Goal: Navigation & Orientation: Find specific page/section

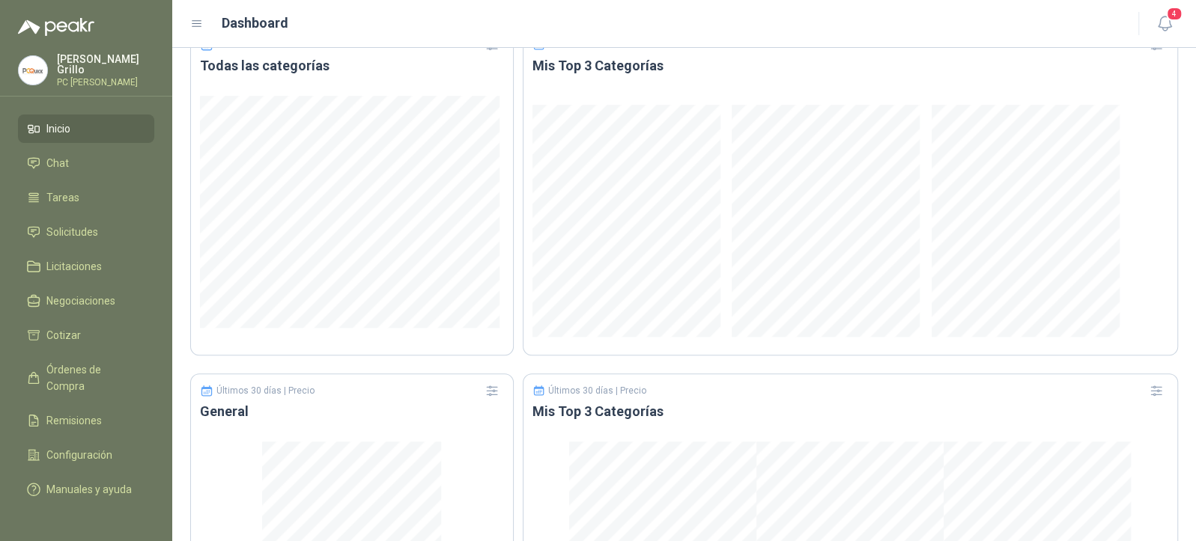
scroll to position [910, 0]
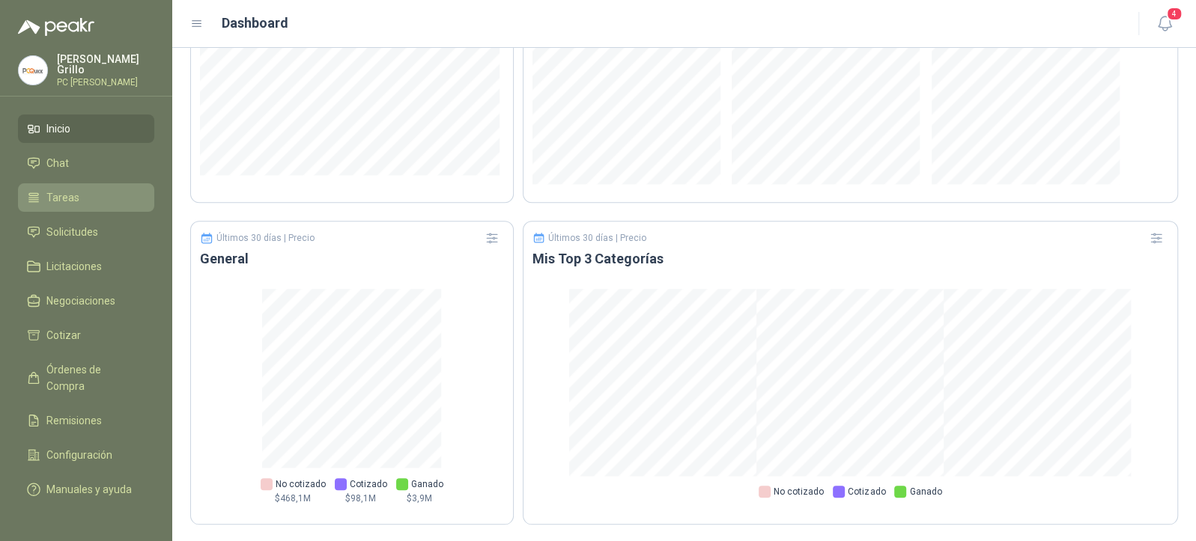
click at [78, 191] on li "Tareas" at bounding box center [86, 197] width 118 height 16
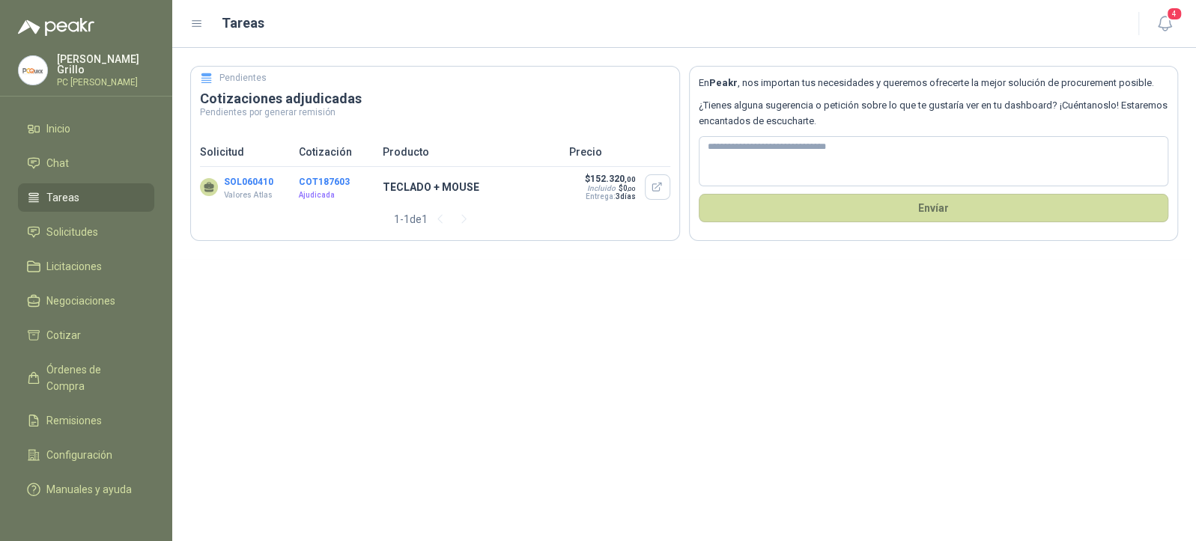
click at [445, 181] on p "TECLADO + MOUSE" at bounding box center [471, 187] width 177 height 16
click at [264, 188] on div "SOL060410 Valores Atlas" at bounding box center [248, 187] width 49 height 28
click at [646, 198] on button "button" at bounding box center [657, 186] width 25 height 25
click at [58, 121] on span "Inicio" at bounding box center [58, 129] width 24 height 16
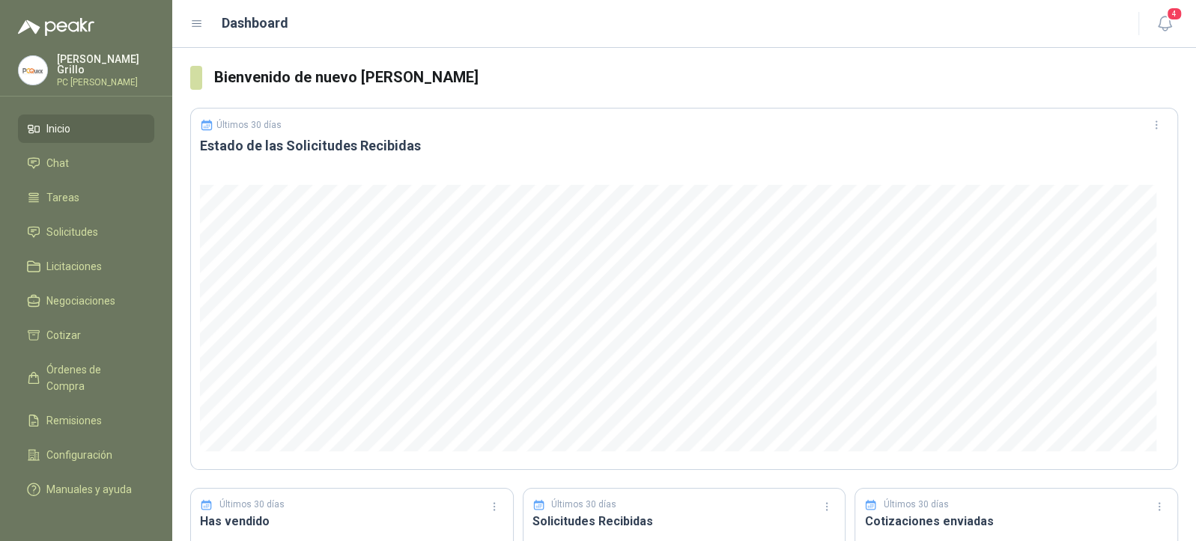
scroll to position [399, 0]
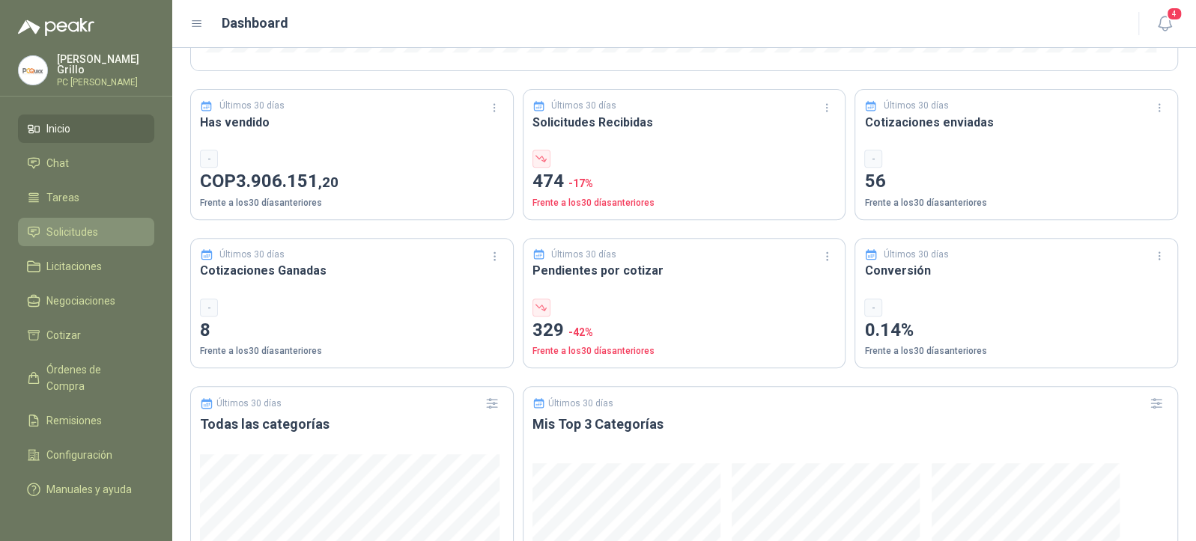
click at [91, 237] on link "Solicitudes" at bounding box center [86, 232] width 136 height 28
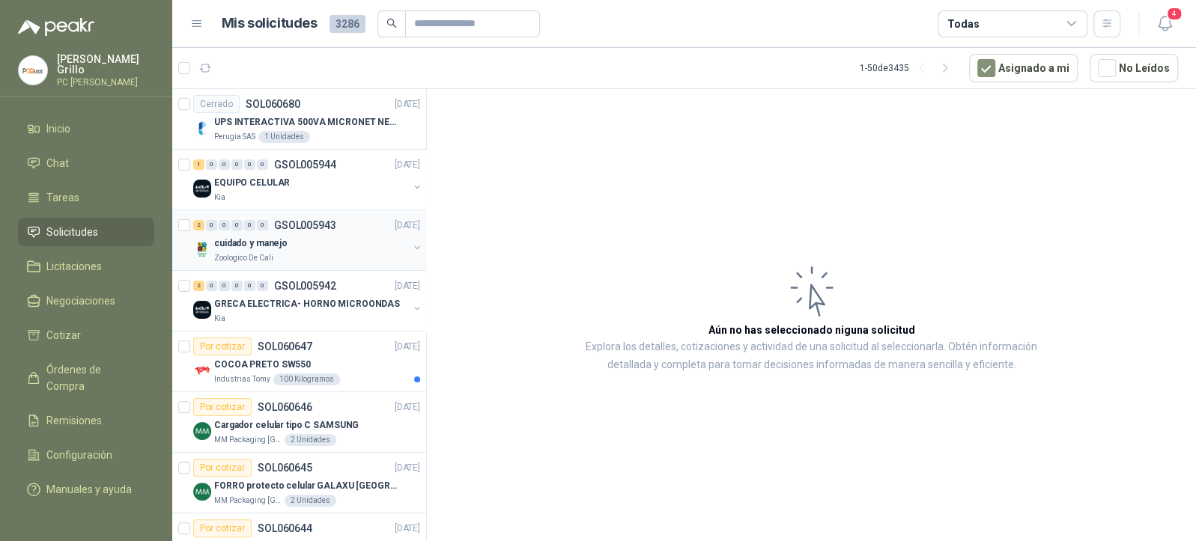
click at [320, 228] on p "GSOL005943" at bounding box center [305, 225] width 62 height 10
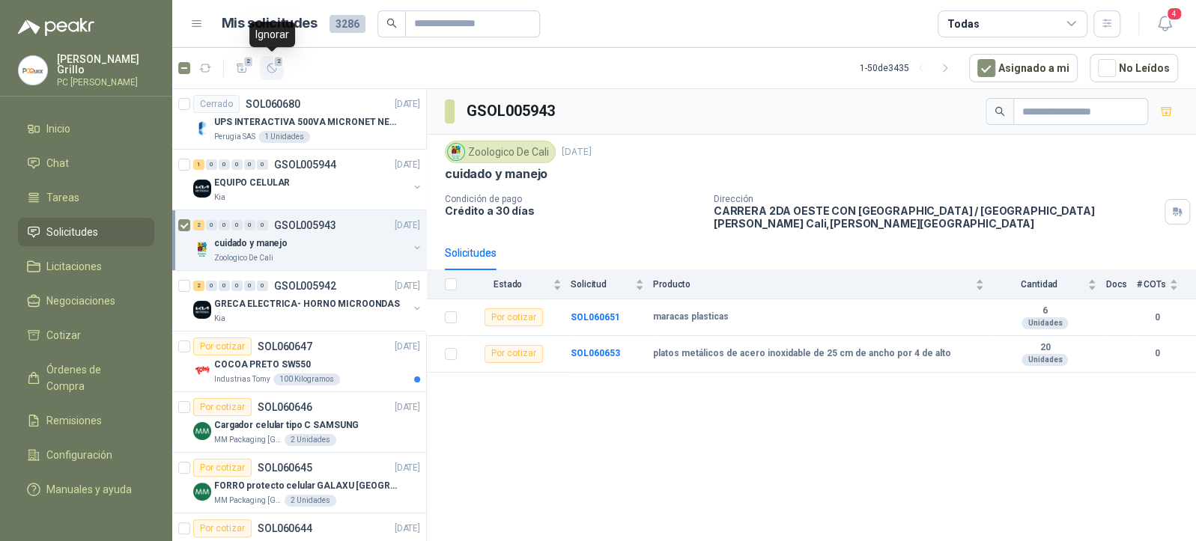
click at [272, 65] on icon "button" at bounding box center [272, 68] width 13 height 13
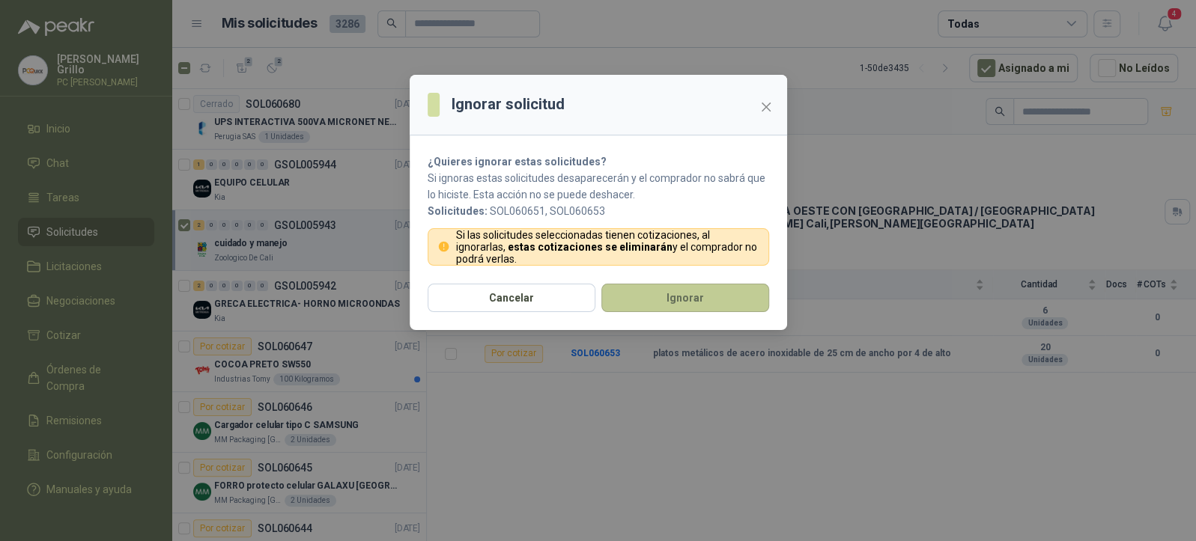
click at [682, 296] on button "Ignorar" at bounding box center [685, 298] width 168 height 28
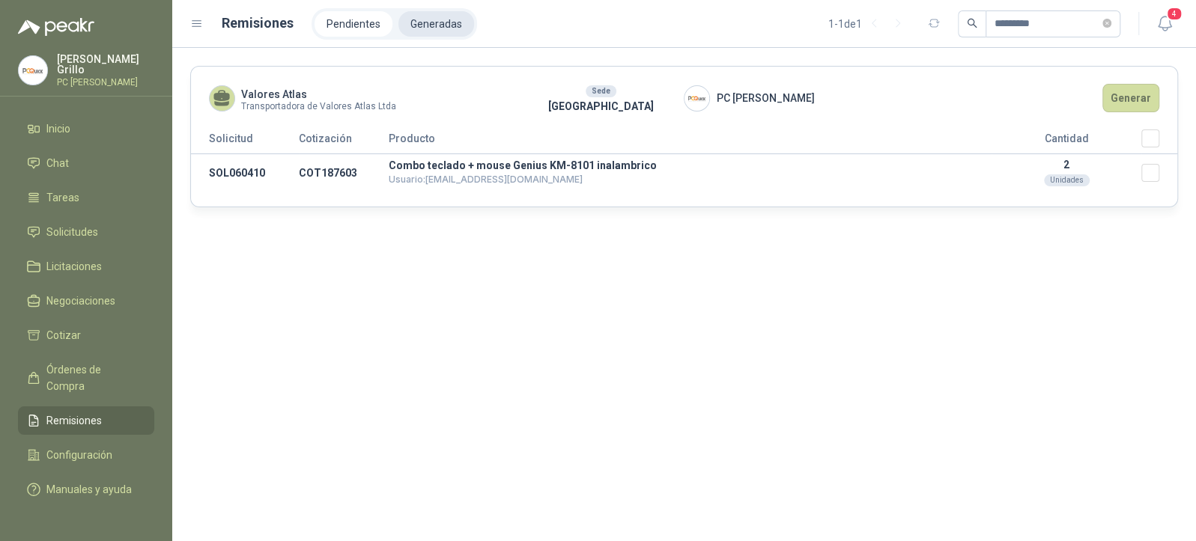
click at [432, 27] on li "Generadas" at bounding box center [436, 23] width 76 height 25
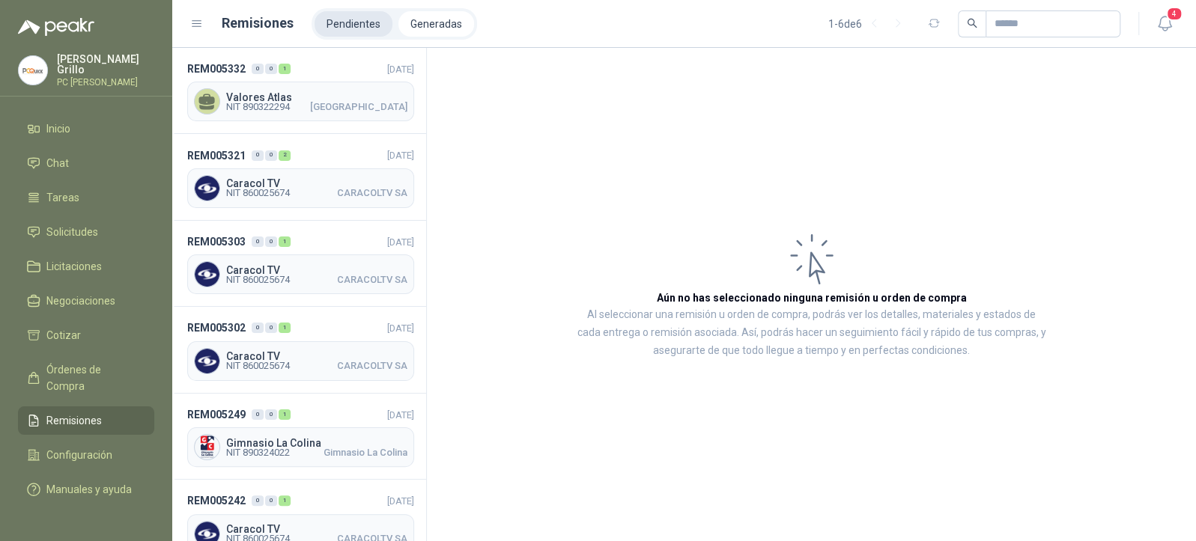
click at [372, 25] on li "Pendientes" at bounding box center [353, 23] width 78 height 25
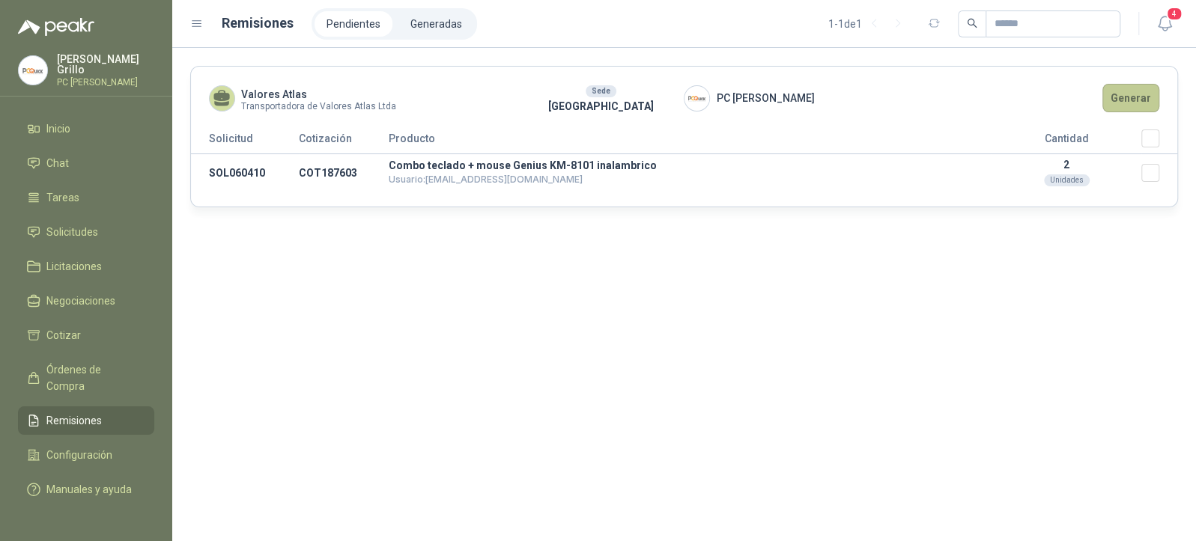
click at [1113, 99] on button "Generar" at bounding box center [1130, 98] width 57 height 28
click at [1135, 106] on button "Generar" at bounding box center [1130, 98] width 57 height 28
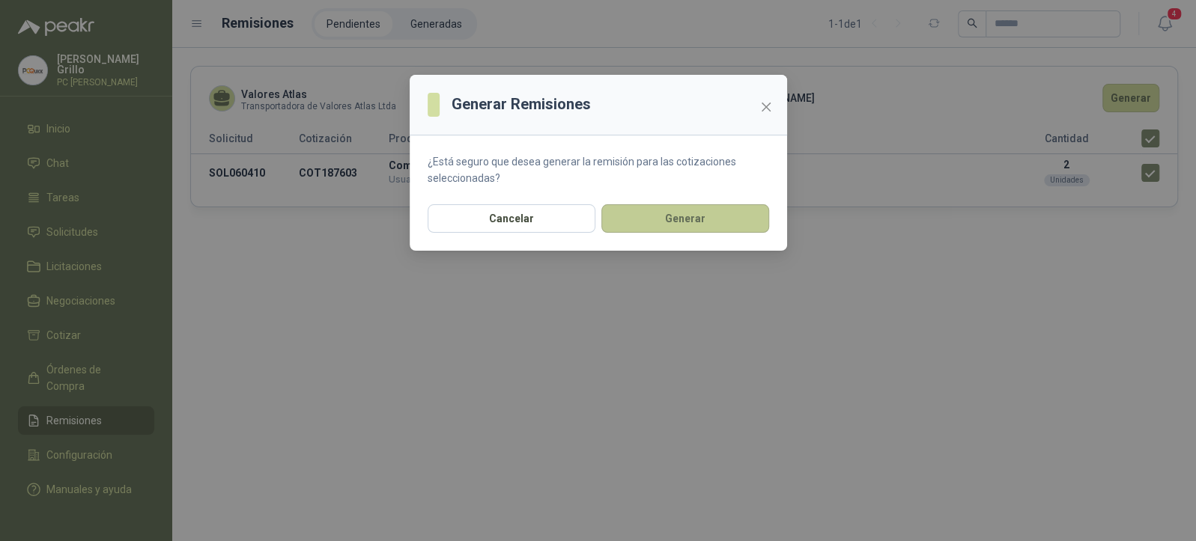
click at [669, 217] on button "Generar" at bounding box center [685, 218] width 168 height 28
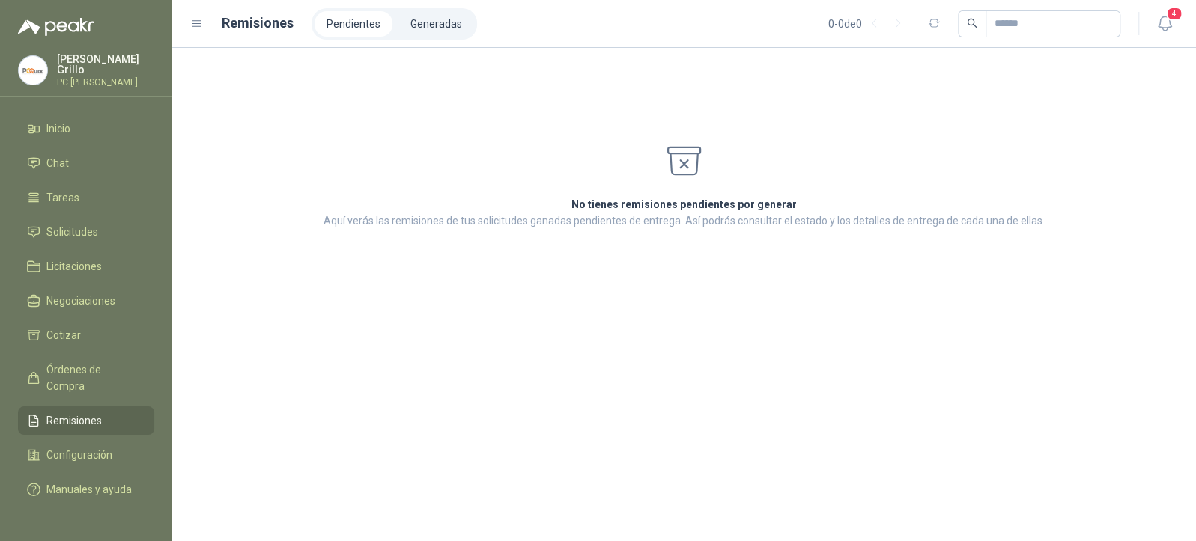
click at [341, 27] on li "Pendientes" at bounding box center [353, 23] width 78 height 25
click at [433, 35] on li "Generadas" at bounding box center [436, 23] width 76 height 25
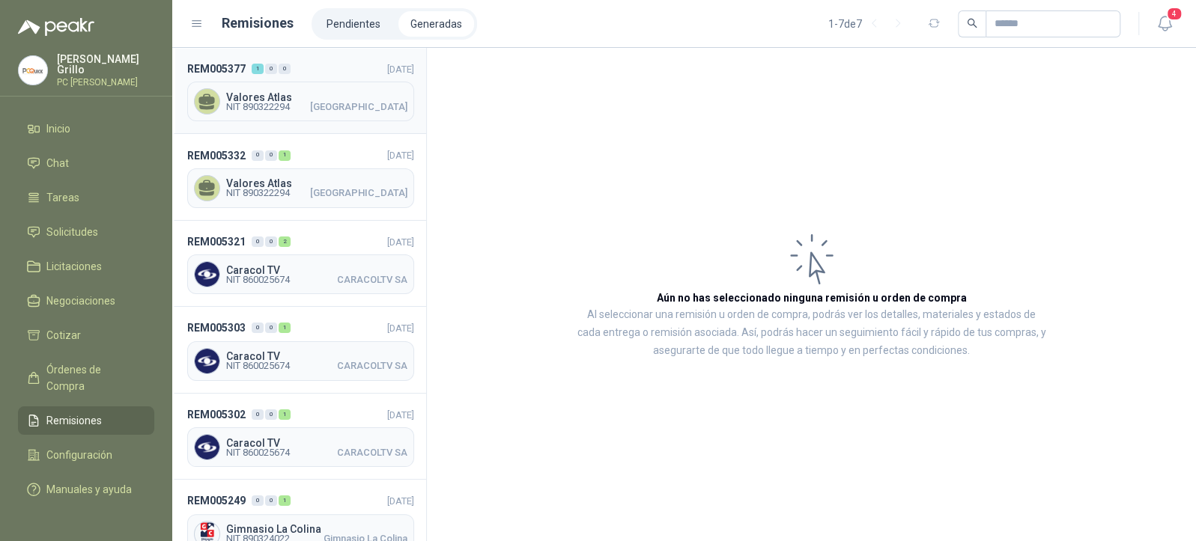
click at [285, 92] on span "Valores Atlas" at bounding box center [316, 97] width 181 height 10
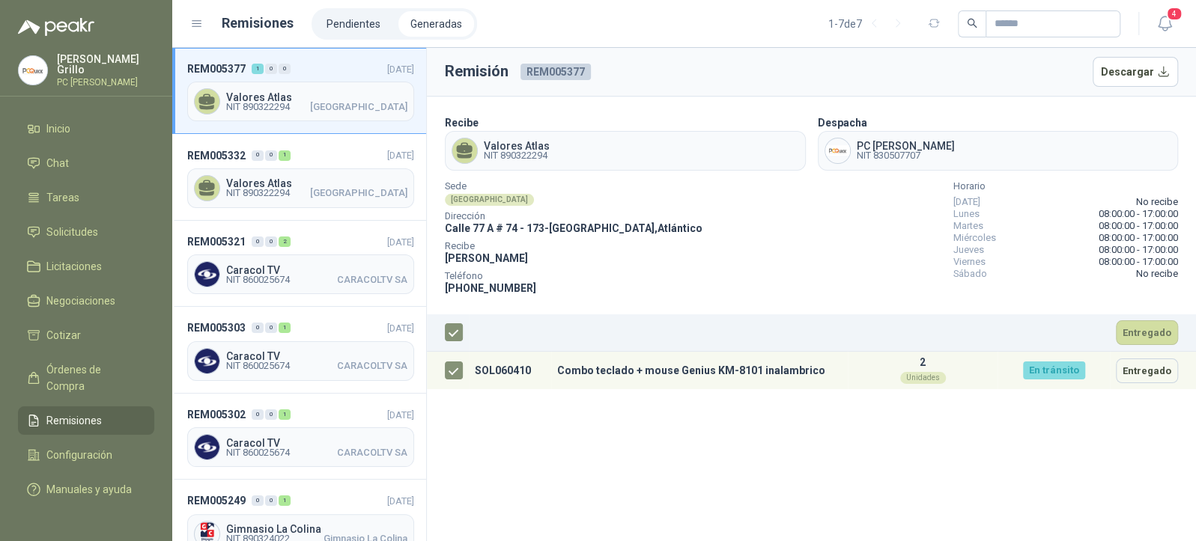
click at [977, 416] on div "Remisión REM005377 Descargar Recibe Valores Atlas NIT 890322294 Despacha PC QUI…" at bounding box center [811, 294] width 769 height 493
click at [1160, 19] on icon "button" at bounding box center [1164, 23] width 19 height 19
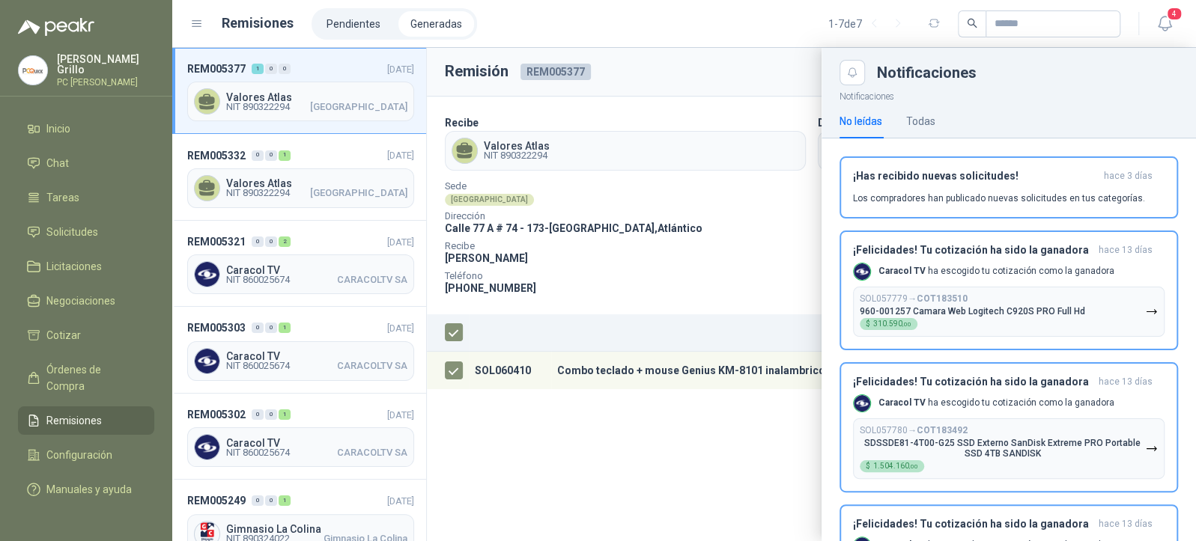
click at [904, 125] on div "No leídas Todas" at bounding box center [887, 121] width 96 height 34
click at [909, 119] on div "Todas" at bounding box center [920, 121] width 29 height 16
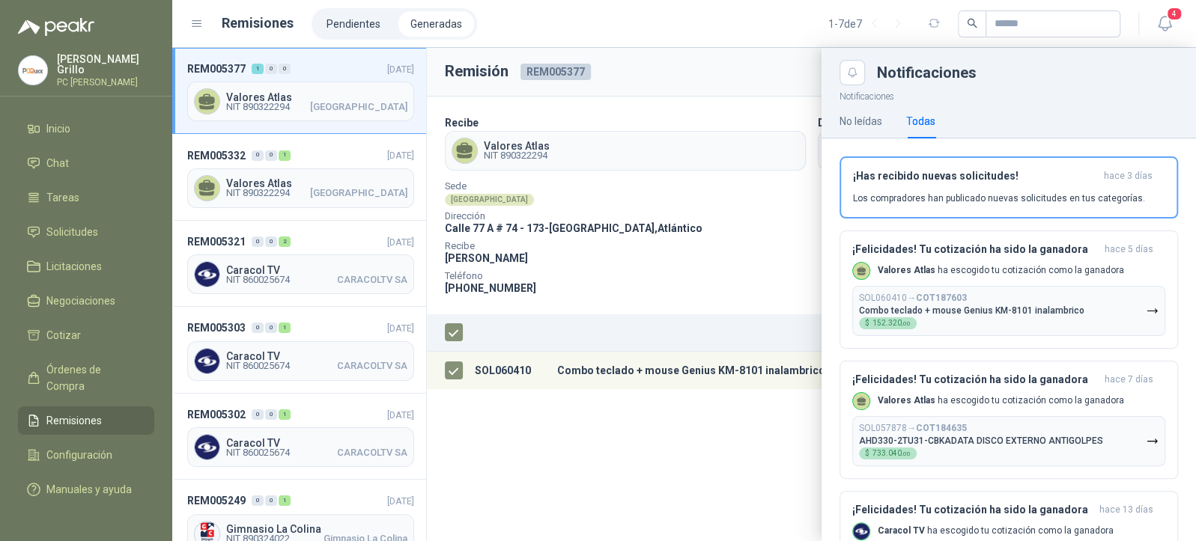
click at [909, 119] on div "Todas" at bounding box center [920, 121] width 29 height 16
click at [916, 121] on div "Todas" at bounding box center [920, 121] width 29 height 16
click at [75, 270] on span "Licitaciones" at bounding box center [73, 266] width 55 height 16
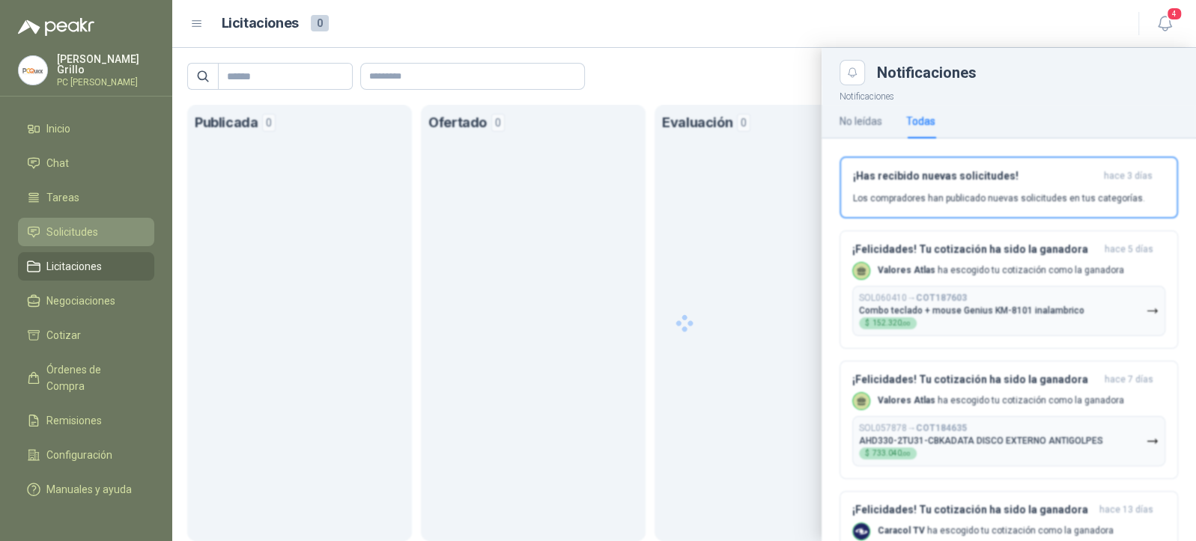
click at [74, 227] on span "Solicitudes" at bounding box center [72, 232] width 52 height 16
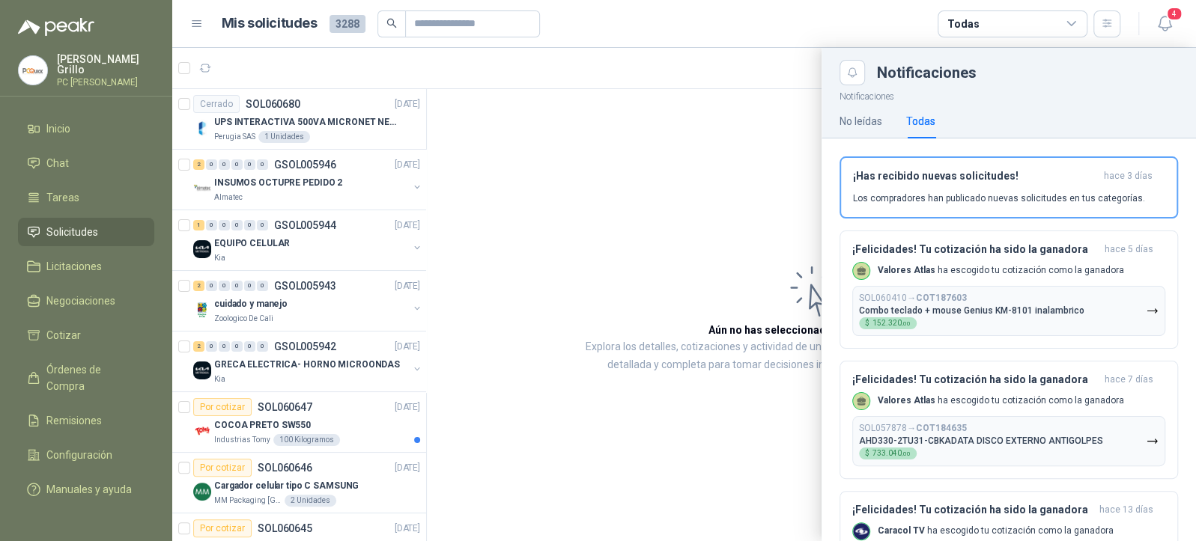
click at [303, 171] on div at bounding box center [683, 294] width 1023 height 493
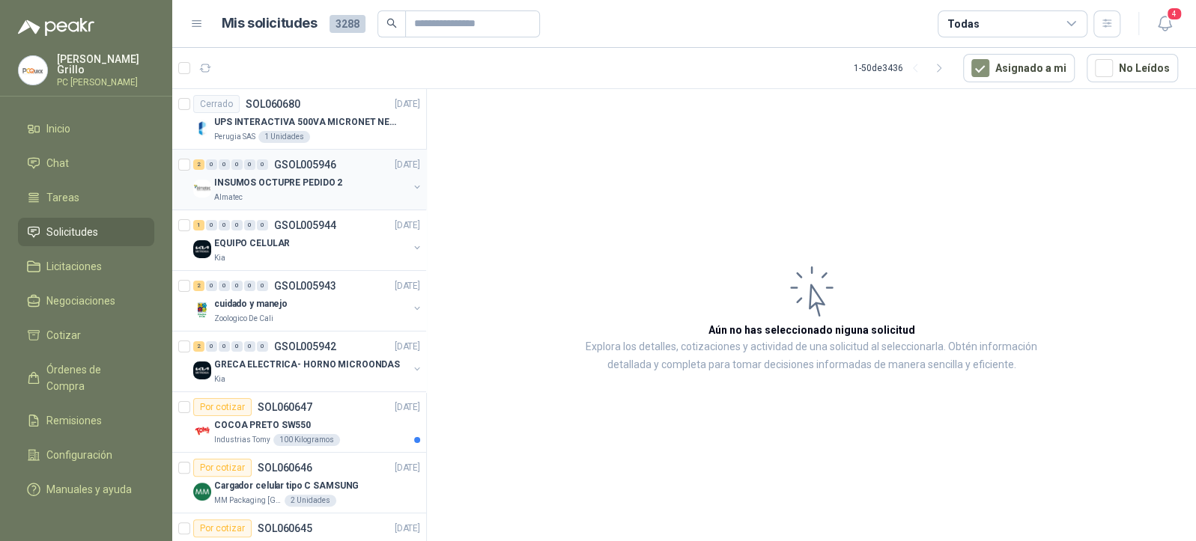
click at [293, 171] on div "2 0 0 0 0 0 GSOL005946 10/10/25" at bounding box center [308, 165] width 230 height 18
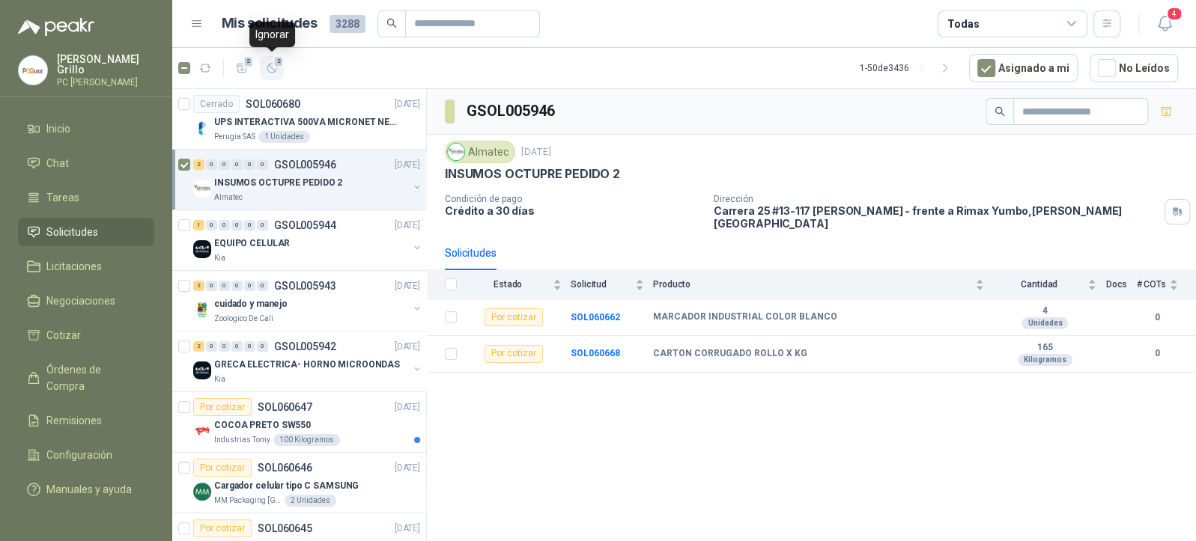
click at [277, 61] on span "2" at bounding box center [278, 61] width 10 height 12
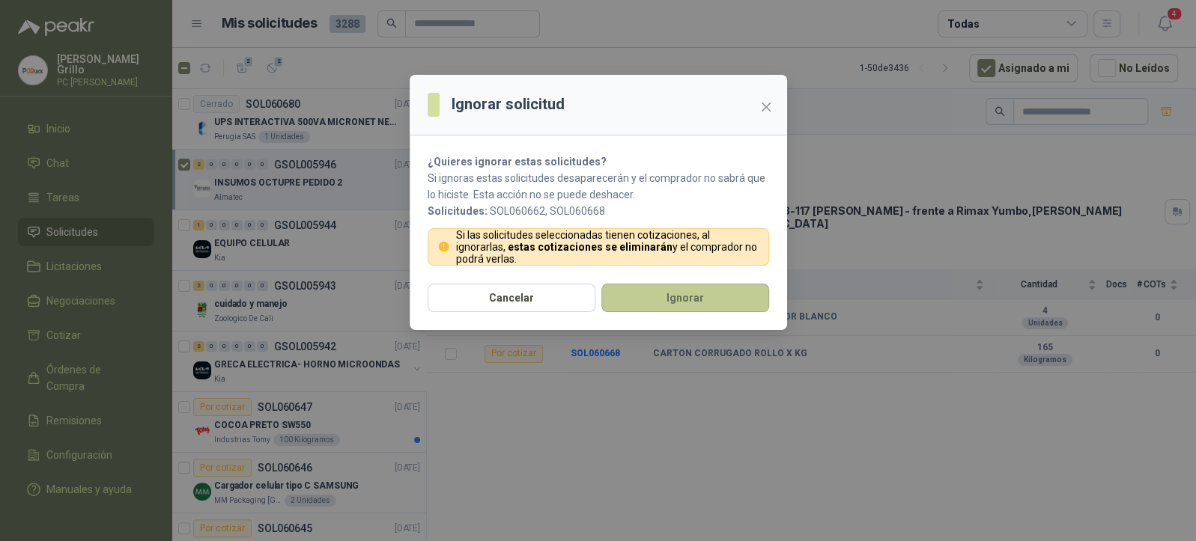
click at [642, 294] on button "Ignorar" at bounding box center [685, 298] width 168 height 28
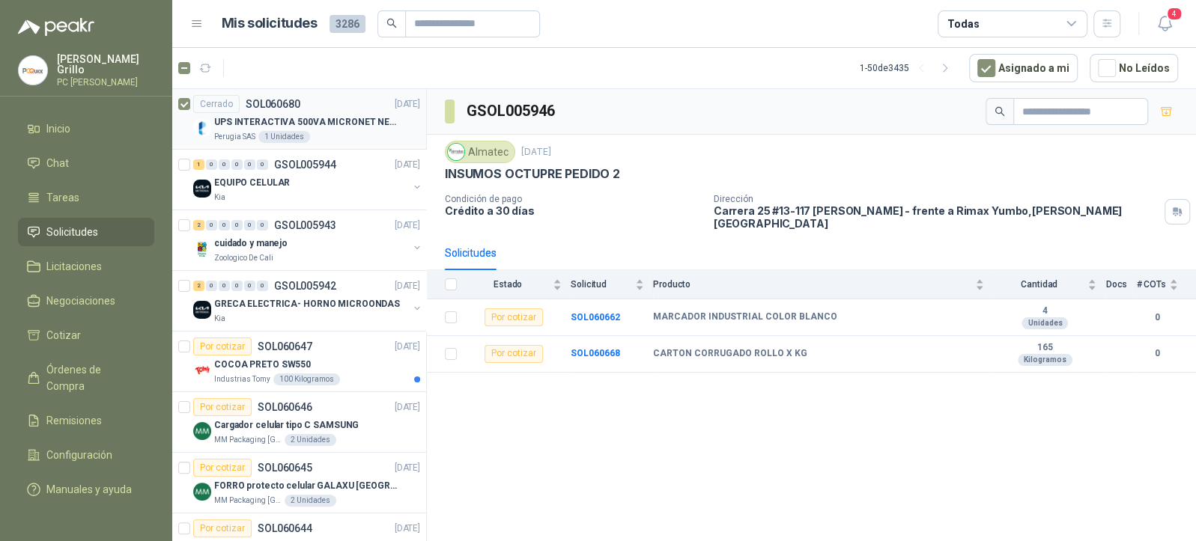
click at [190, 112] on article "Cerrado SOL060680 10/10/25 UPS INTERACTIVA 500VA MICRONET NEGRA MARCA: POWEST N…" at bounding box center [299, 119] width 254 height 61
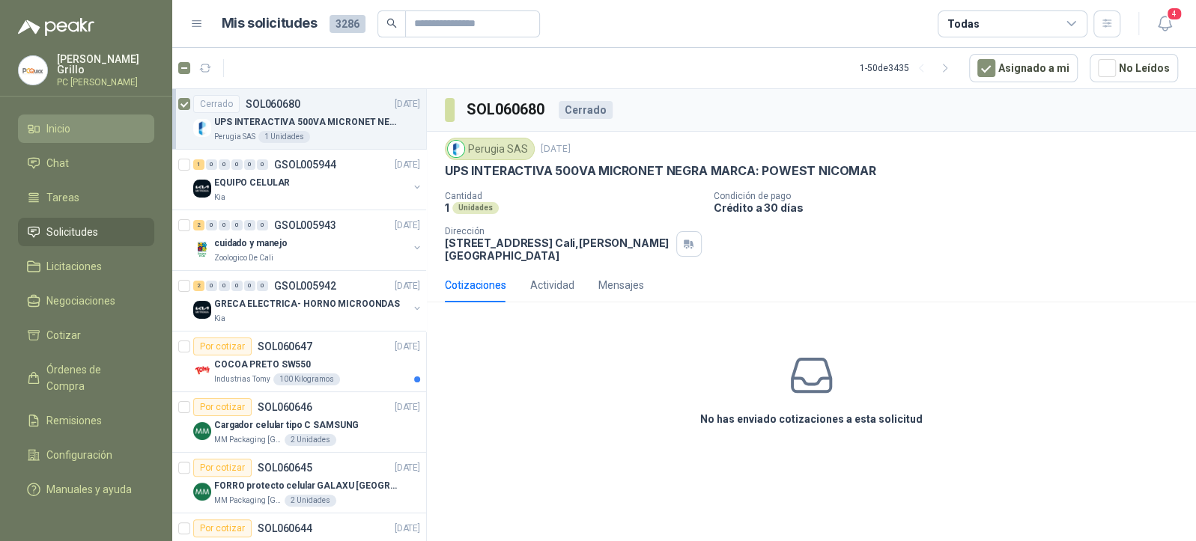
click at [61, 122] on span "Inicio" at bounding box center [58, 129] width 24 height 16
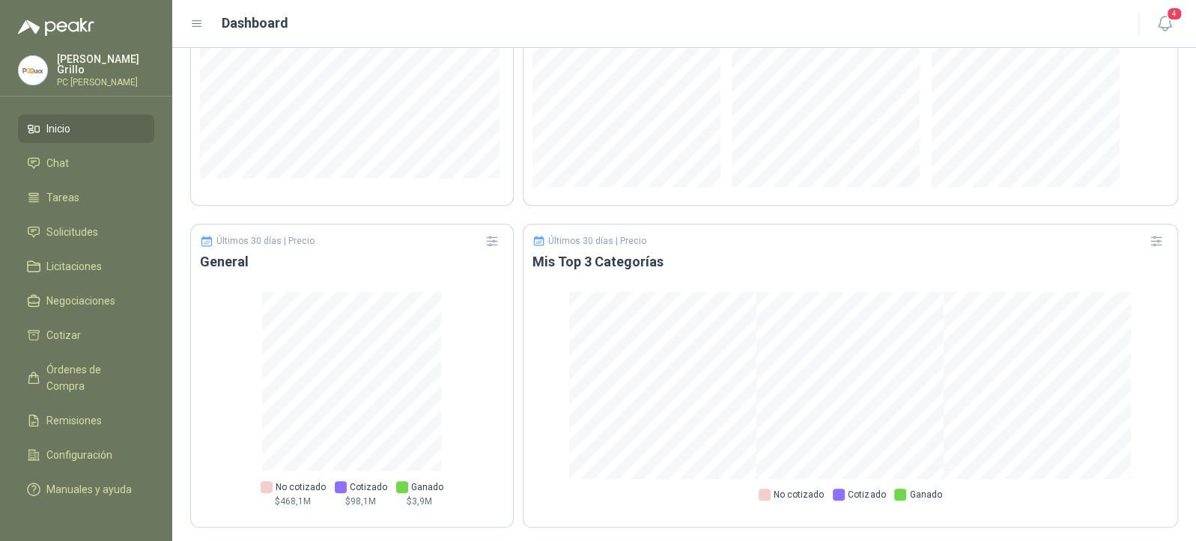
scroll to position [910, 0]
click at [51, 155] on span "Chat" at bounding box center [57, 163] width 22 height 16
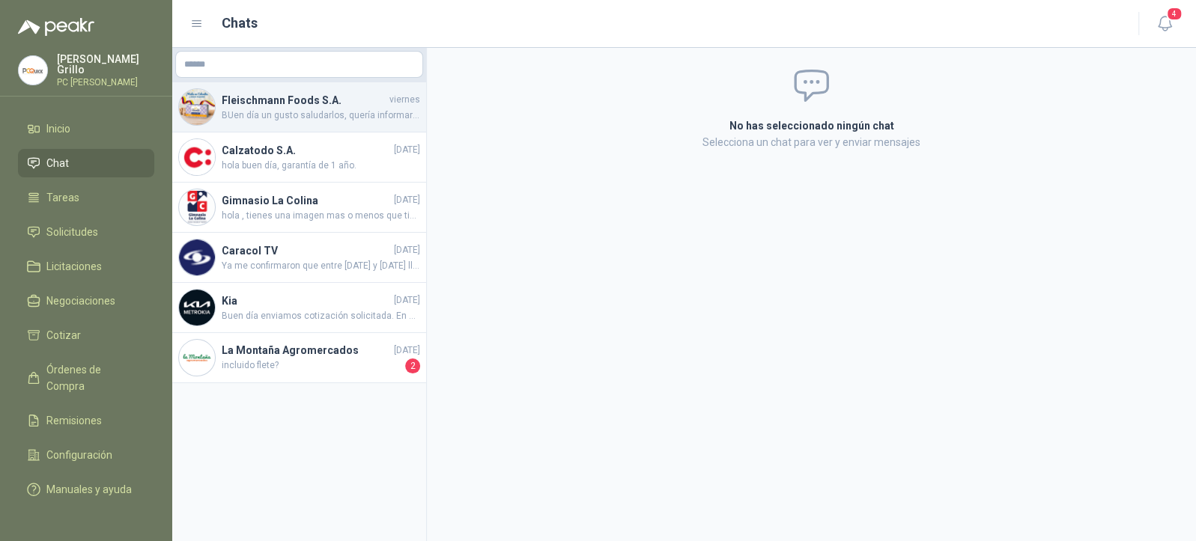
click at [326, 93] on h4 "Fleischmann Foods S.A." at bounding box center [304, 100] width 165 height 16
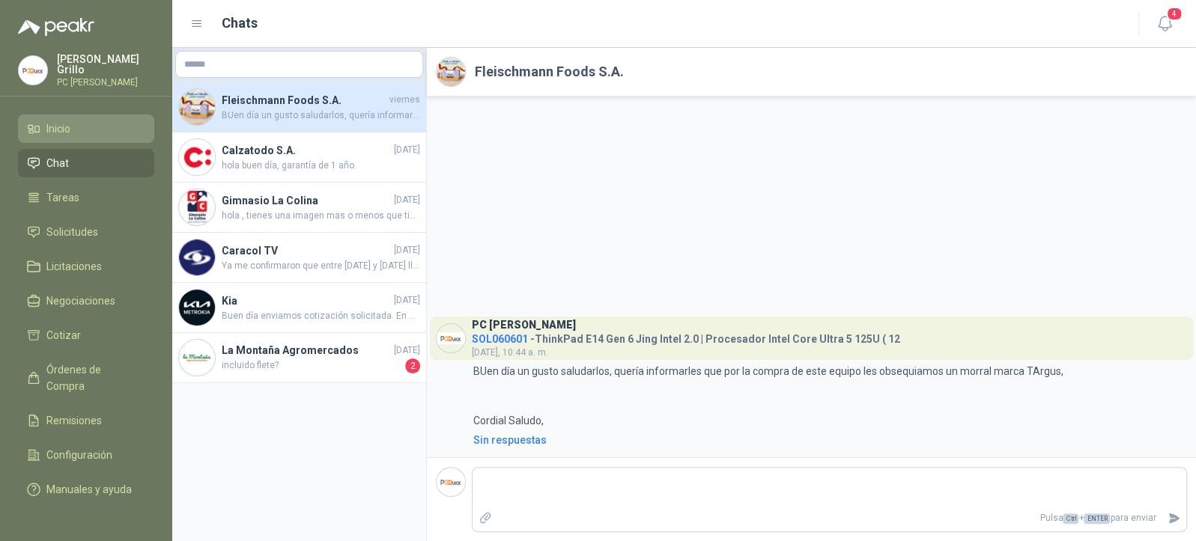
click at [59, 126] on span "Inicio" at bounding box center [58, 129] width 24 height 16
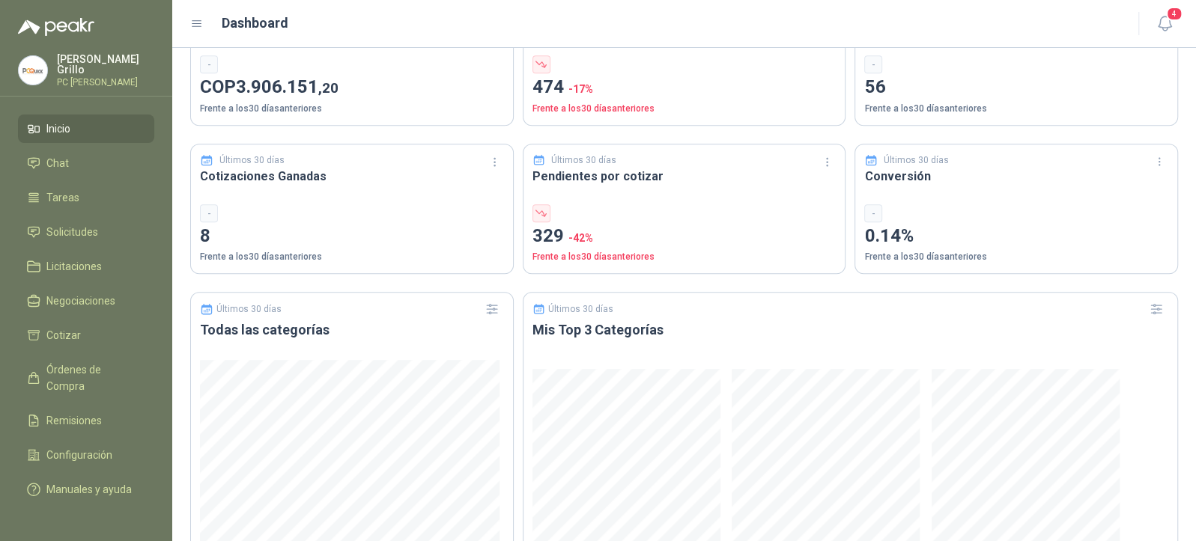
scroll to position [212, 0]
